Goal: Task Accomplishment & Management: Complete application form

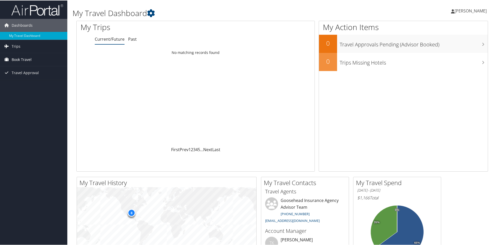
drag, startPoint x: 26, startPoint y: 60, endPoint x: 35, endPoint y: 58, distance: 8.9
click at [26, 60] on span "Book Travel" at bounding box center [22, 59] width 20 height 13
click at [44, 69] on link "Agent Booking Request" at bounding box center [33, 70] width 67 height 8
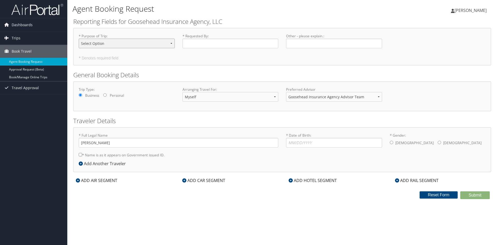
click at [121, 42] on select "Select Option Agency Site Visit - Support Campus Recruiting Visit Carrier Partn…" at bounding box center [127, 44] width 96 height 10
select select "Other"
click at [79, 39] on select "Select Option Agency Site Visit - Support Campus Recruiting Visit Carrier Partn…" at bounding box center [127, 44] width 96 height 10
click at [205, 41] on input "* Requested By : Required" at bounding box center [231, 44] width 96 height 10
type input "[PERSON_NAME]"
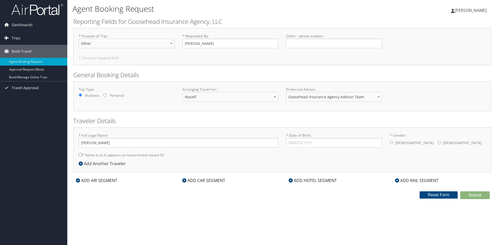
click at [81, 153] on input "* Name is as it appears on Government issued ID." at bounding box center [80, 154] width 3 height 3
checkbox input "true"
click at [327, 139] on input "* Date of Birth: Invalid Date" at bounding box center [334, 143] width 96 height 10
type input "[DATE]"
click at [438, 143] on input "* Gender: [DEMOGRAPHIC_DATA] [DEMOGRAPHIC_DATA]" at bounding box center [439, 142] width 3 height 3
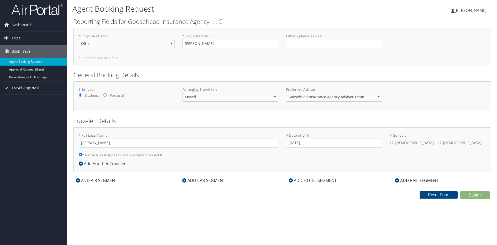
radio input "true"
click at [90, 178] on div "ADD AIR SEGMENT" at bounding box center [96, 180] width 47 height 6
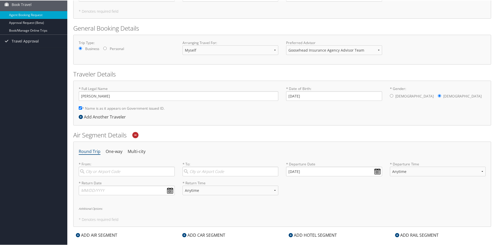
scroll to position [104, 0]
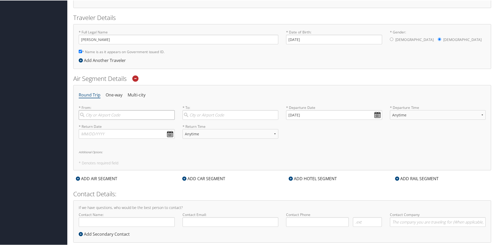
click at [116, 114] on input "search" at bounding box center [127, 115] width 96 height 10
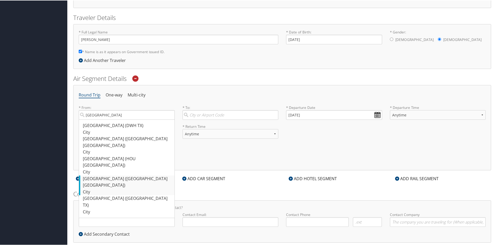
click at [107, 175] on div "[GEOGRAPHIC_DATA] ([GEOGRAPHIC_DATA] [GEOGRAPHIC_DATA])" at bounding box center [127, 181] width 89 height 13
click at [107, 119] on input "[GEOGRAPHIC_DATA]" at bounding box center [127, 115] width 96 height 10
type input "[GEOGRAPHIC_DATA] ([GEOGRAPHIC_DATA] [GEOGRAPHIC_DATA])"
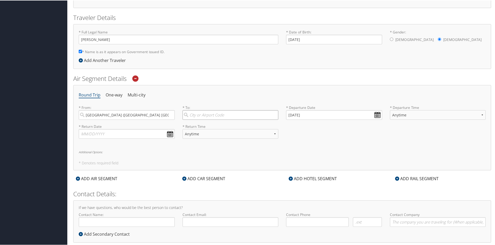
click at [198, 116] on input "search" at bounding box center [231, 115] width 96 height 10
click at [244, 116] on input "search" at bounding box center [231, 115] width 96 height 10
click at [228, 126] on div "[US_STATE] (DCA DC)" at bounding box center [231, 125] width 89 height 7
click at [228, 119] on input "DCA" at bounding box center [231, 115] width 96 height 10
type input "[US_STATE] (DCA DC)"
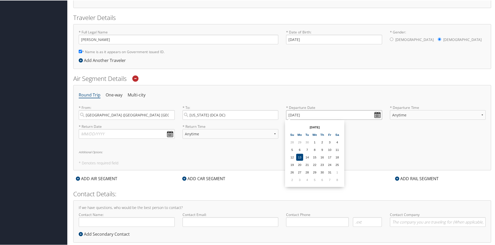
click at [377, 114] on input "[DATE]" at bounding box center [334, 115] width 96 height 10
click at [290, 171] on td "26" at bounding box center [292, 171] width 7 height 7
type input "[DATE]"
click at [393, 115] on select "Anytime Early Morning (5AM-7AM) Morning (7AM-12PM) Afternoon (12PM-5PM) Evening…" at bounding box center [438, 115] width 96 height 10
select select "12:00 PM"
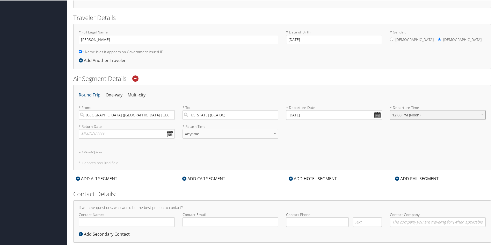
click at [390, 110] on select "Anytime Early Morning (5AM-7AM) Morning (7AM-12PM) Afternoon (12PM-5PM) Evening…" at bounding box center [438, 115] width 96 height 10
click at [154, 134] on input "text" at bounding box center [127, 133] width 96 height 10
click at [109, 191] on td "29" at bounding box center [108, 190] width 7 height 7
type input "[DATE]"
click at [191, 129] on select "Anytime Early Morning (5AM-7AM) Morning (7AM-12PM) Afternoon (12PM-5PM) Evening…" at bounding box center [231, 133] width 96 height 10
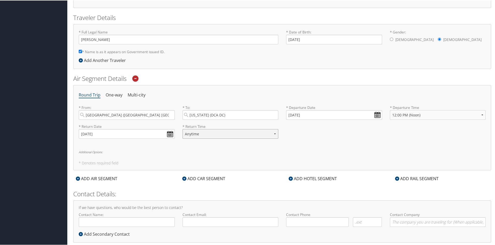
select select "4:00 PM"
click at [183, 128] on select "Anytime Early Morning (5AM-7AM) Morning (7AM-12PM) Afternoon (12PM-5PM) Evening…" at bounding box center [231, 133] width 96 height 10
click at [220, 152] on h6 "Additional Options:" at bounding box center [282, 151] width 407 height 3
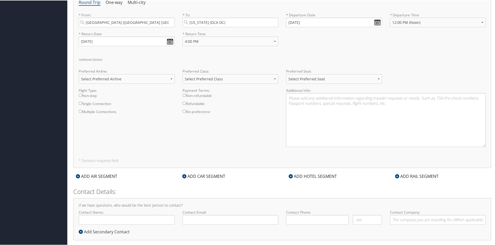
scroll to position [204, 0]
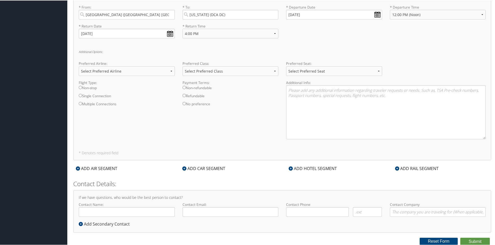
click at [81, 88] on input "Non-stop" at bounding box center [80, 86] width 3 height 3
radio input "true"
click at [332, 70] on select "Select Preferred Seat Aisle Window Middle" at bounding box center [334, 71] width 96 height 10
select select "Window"
click at [286, 66] on select "Select Preferred Seat Aisle Window Middle" at bounding box center [334, 71] width 96 height 10
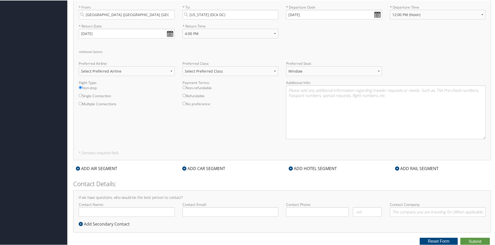
click at [244, 103] on label "No preference" at bounding box center [231, 105] width 96 height 8
click at [186, 103] on input "No preference" at bounding box center [184, 102] width 3 height 3
radio input "true"
click at [206, 168] on div "ADD CAR SEGMENT" at bounding box center [204, 168] width 48 height 6
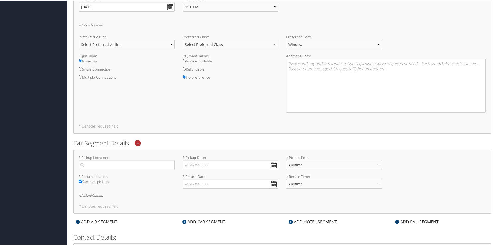
scroll to position [256, 0]
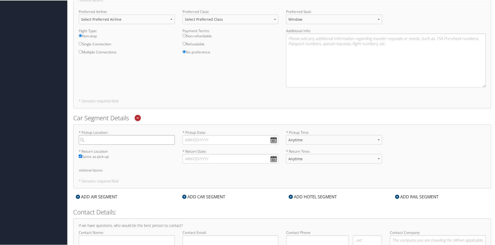
click at [118, 139] on input "search" at bounding box center [127, 139] width 96 height 10
click at [113, 151] on div "[US_STATE] (DCA DC)" at bounding box center [127, 150] width 89 height 7
click at [113, 144] on input "DCA" at bounding box center [127, 139] width 96 height 10
type input "[US_STATE]"
click at [193, 139] on input "* Pickup Date: Dates must be valid" at bounding box center [231, 139] width 96 height 10
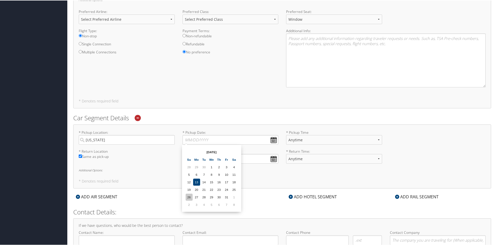
click at [190, 196] on td "26" at bounding box center [189, 196] width 7 height 7
type input "[DATE]"
click at [305, 139] on select "Anytime 12:00 AM 1:00 AM 2:00 AM 3:00 AM 4:00 AM 5:00 AM 6:00 AM 7:00 AM 8:00 A…" at bounding box center [334, 139] width 96 height 10
select select "5:00 PM"
click at [286, 134] on select "Anytime 12:00 AM 1:00 AM 2:00 AM 3:00 AM 4:00 AM 5:00 AM 6:00 AM 7:00 AM 8:00 A…" at bounding box center [334, 139] width 96 height 10
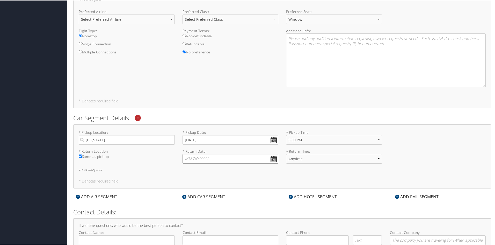
click at [210, 157] on input "* Return Date: Dates must be valid" at bounding box center [231, 158] width 96 height 10
click at [212, 213] on td "29" at bounding box center [211, 215] width 7 height 7
type input "[DATE]"
click at [311, 157] on select "Anytime 12:00 AM 1:00 AM 2:00 AM 3:00 AM 4:00 AM 5:00 AM 6:00 AM 7:00 AM 8:00 A…" at bounding box center [334, 158] width 96 height 10
click at [286, 153] on select "Anytime 12:00 AM 1:00 AM 2:00 AM 3:00 AM 4:00 AM 5:00 AM 6:00 AM 7:00 AM 8:00 A…" at bounding box center [334, 158] width 96 height 10
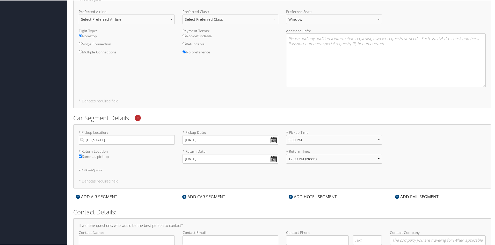
click at [301, 171] on div "* Pickup Location: [US_STATE] Required * Pickup Date: [DATE] Dates must be vali…" at bounding box center [282, 156] width 418 height 64
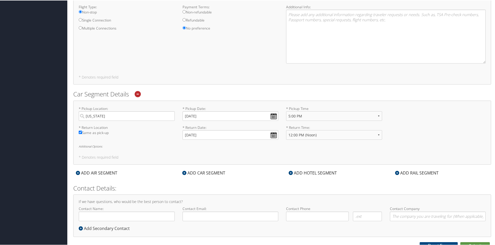
scroll to position [284, 0]
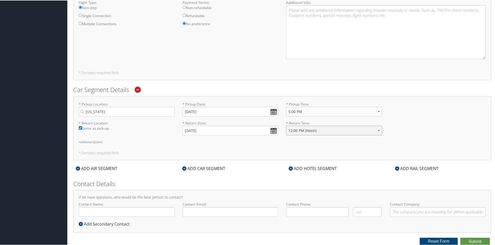
click at [302, 130] on select "Anytime 12:00 AM 1:00 AM 2:00 AM 3:00 AM 4:00 AM 5:00 AM 6:00 AM 7:00 AM 8:00 A…" at bounding box center [334, 130] width 96 height 10
select select "3:00 PM"
click at [286, 125] on select "Anytime 12:00 AM 1:00 AM 2:00 AM 3:00 AM 4:00 AM 5:00 AM 6:00 AM 7:00 AM 8:00 A…" at bounding box center [334, 130] width 96 height 10
click at [309, 143] on div "* Pickup Location: [US_STATE] Required * Pickup Date: [DATE] Dates must be vali…" at bounding box center [282, 128] width 418 height 64
click at [307, 165] on div "ADD HOTEL SEGMENT" at bounding box center [312, 168] width 53 height 6
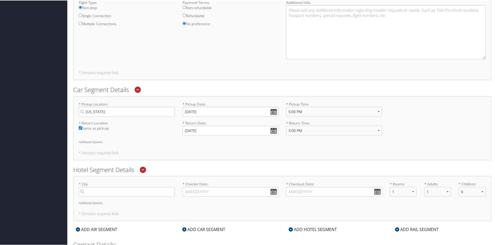
scroll to position [336, 0]
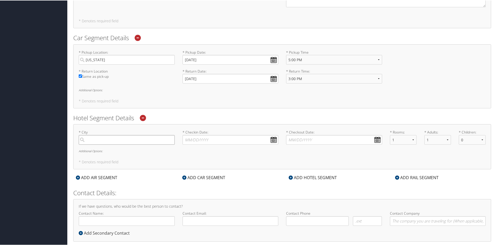
click at [141, 139] on input "search" at bounding box center [127, 139] width 96 height 10
click at [136, 140] on input "search" at bounding box center [127, 139] width 96 height 10
click at [114, 153] on div "Arlington (VWO WA)" at bounding box center [127, 150] width 89 height 7
click at [114, 144] on input "[GEOGRAPHIC_DATA]" at bounding box center [127, 139] width 96 height 10
type input "[GEOGRAPHIC_DATA]"
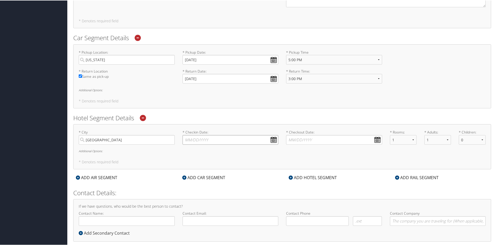
click at [228, 139] on input "* Checkin Date: Dates must be valid" at bounding box center [231, 139] width 96 height 10
click at [190, 197] on td "26" at bounding box center [189, 196] width 7 height 7
type input "[DATE]"
click at [303, 135] on input "* Checkout Date: Dates must be valid" at bounding box center [334, 139] width 96 height 10
click at [316, 198] on td "29" at bounding box center [314, 196] width 7 height 7
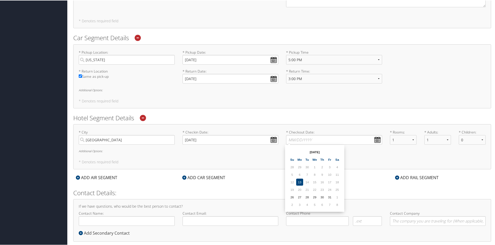
type input "[DATE]"
click at [341, 163] on div "* City [GEOGRAPHIC_DATA] Required * Checkin Date: [DATE] Dates must be valid * …" at bounding box center [282, 146] width 418 height 45
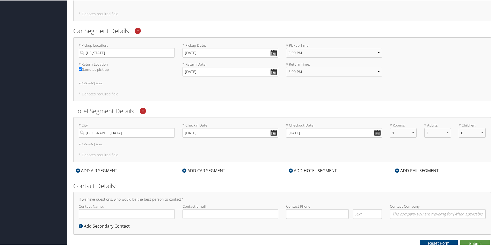
scroll to position [345, 0]
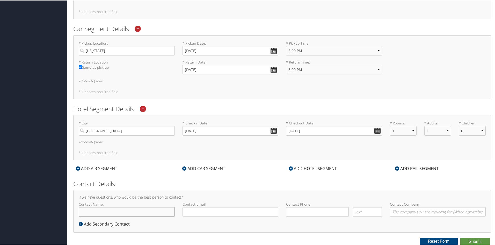
click at [157, 207] on input "Contact Name:" at bounding box center [127, 211] width 96 height 10
type input "[PERSON_NAME]"
type input "[EMAIL_ADDRESS][PERSON_NAME][DOMAIN_NAME]"
type input "[PHONE_NUMBER]"
type input "GOOSEHEAD"
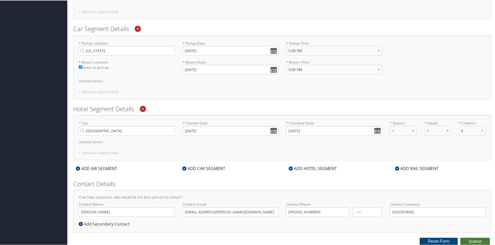
click at [468, 242] on button "Submit" at bounding box center [475, 241] width 30 height 8
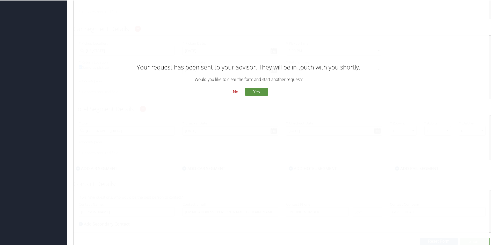
click at [238, 93] on button "No" at bounding box center [235, 91] width 13 height 9
